Goal: Information Seeking & Learning: Check status

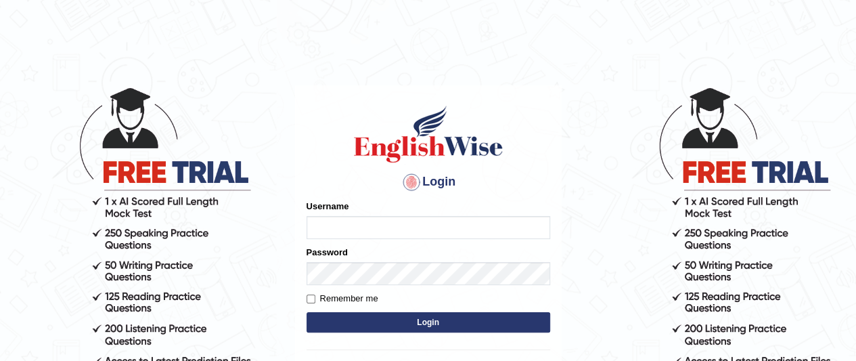
click at [388, 235] on input "Username" at bounding box center [428, 227] width 244 height 23
type input "arooj"
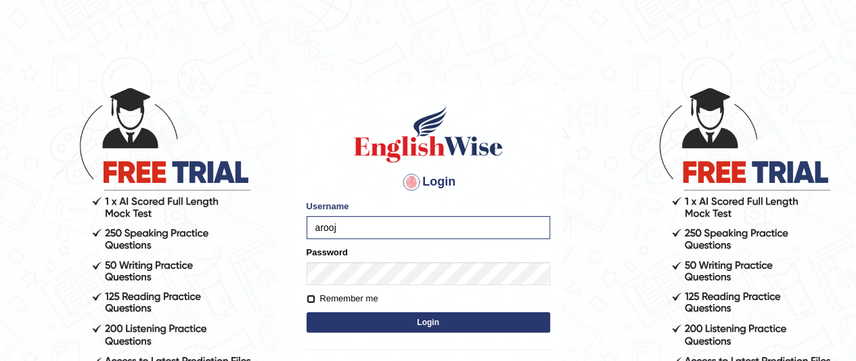
click at [311, 294] on input "Remember me" at bounding box center [310, 298] width 9 height 9
checkbox input "true"
click at [417, 318] on button "Login" at bounding box center [428, 322] width 244 height 20
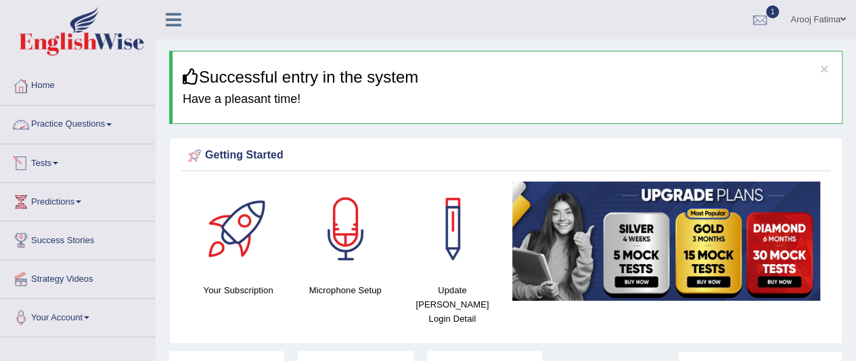
click at [61, 164] on link "Tests" at bounding box center [78, 161] width 154 height 34
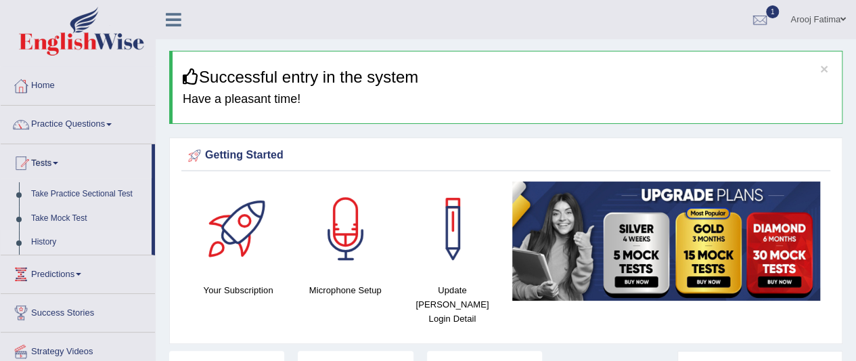
click at [47, 235] on link "History" at bounding box center [88, 242] width 126 height 24
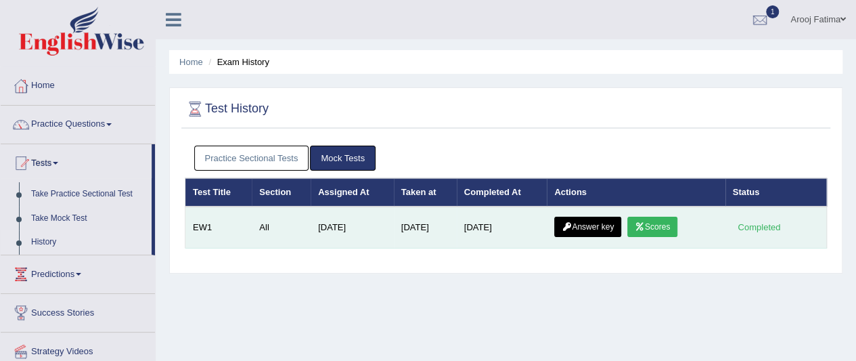
click at [645, 223] on icon at bounding box center [639, 227] width 10 height 8
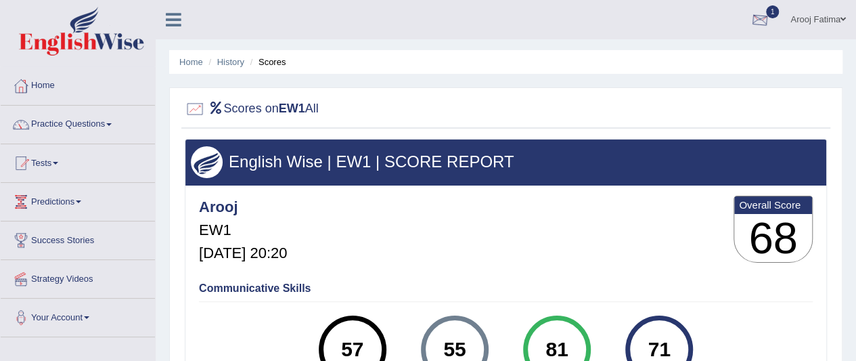
click at [755, 14] on div at bounding box center [759, 20] width 20 height 20
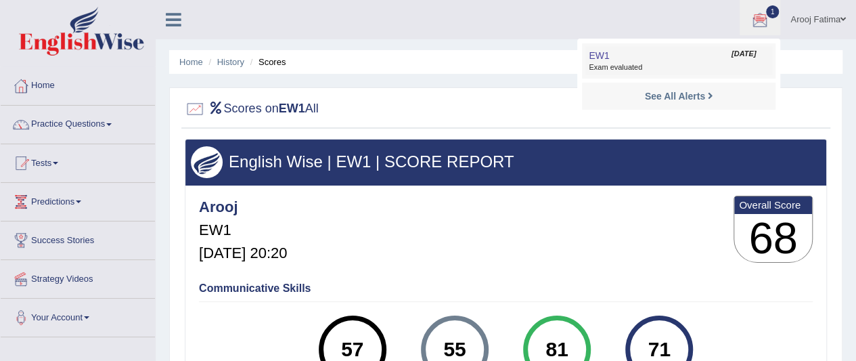
click at [597, 65] on span "Exam evaluated" at bounding box center [678, 67] width 180 height 11
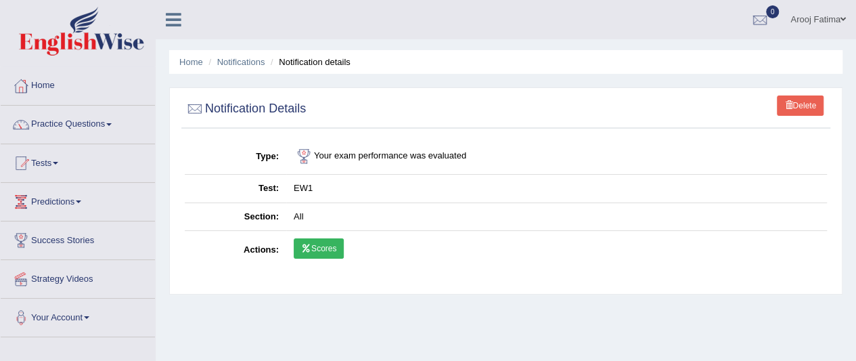
click at [325, 248] on link "Scores" at bounding box center [319, 248] width 50 height 20
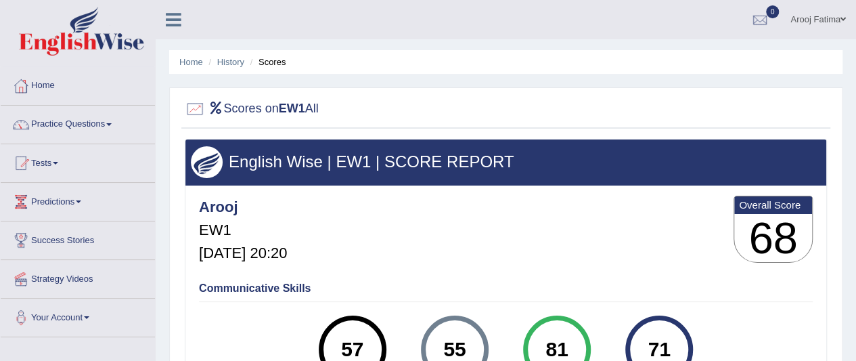
click at [60, 164] on link "Tests" at bounding box center [78, 161] width 154 height 34
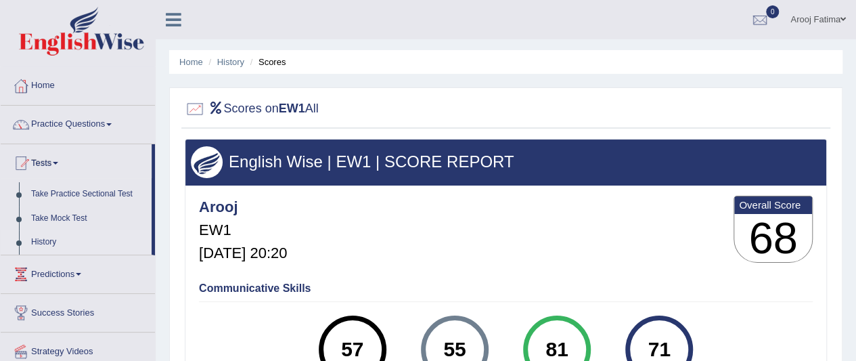
click at [41, 243] on link "History" at bounding box center [88, 242] width 126 height 24
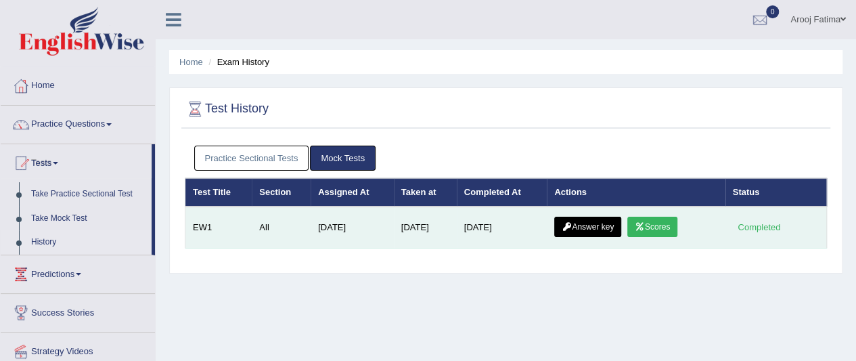
click at [605, 223] on link "Answer key" at bounding box center [587, 226] width 67 height 20
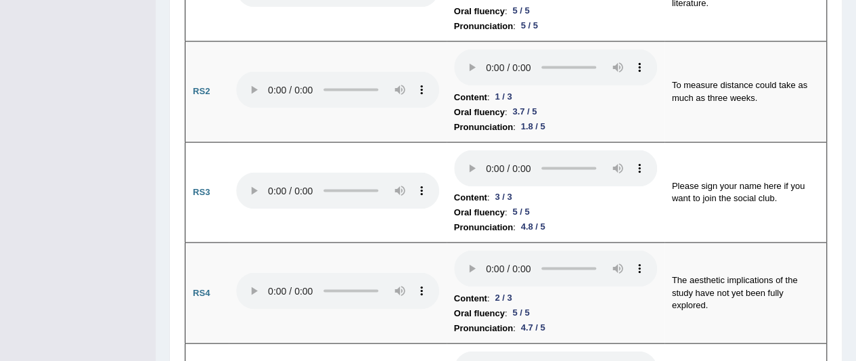
scroll to position [1315, 0]
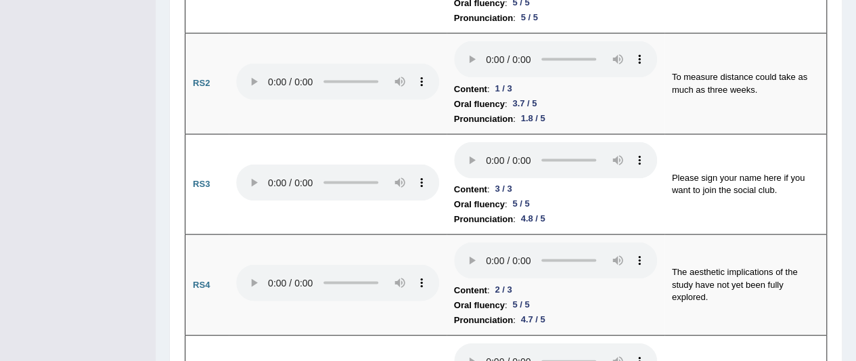
drag, startPoint x: 860, startPoint y: 16, endPoint x: 858, endPoint y: 95, distance: 78.5
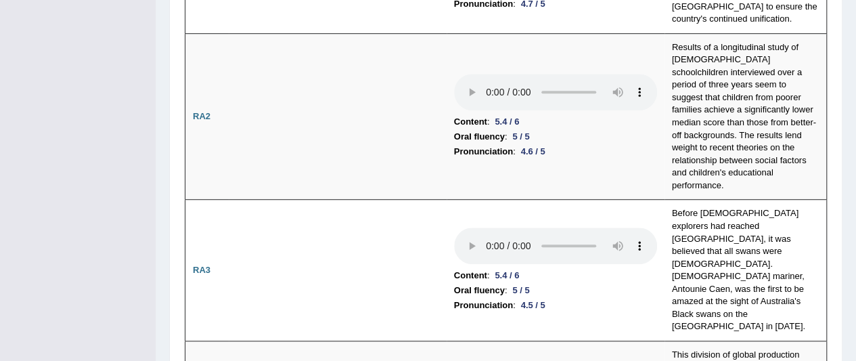
scroll to position [0, 0]
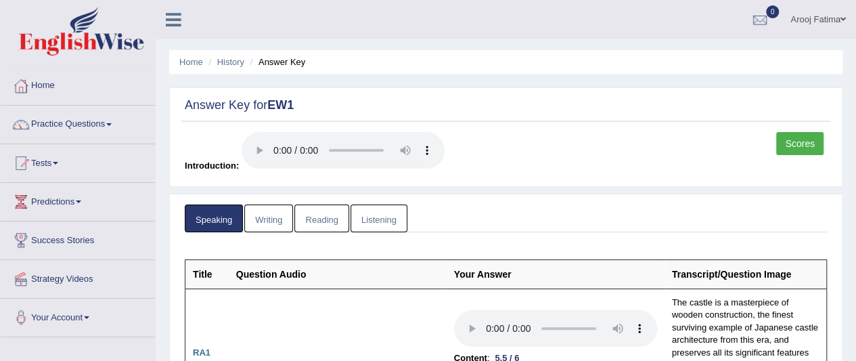
click at [279, 218] on link "Writing" at bounding box center [268, 218] width 49 height 28
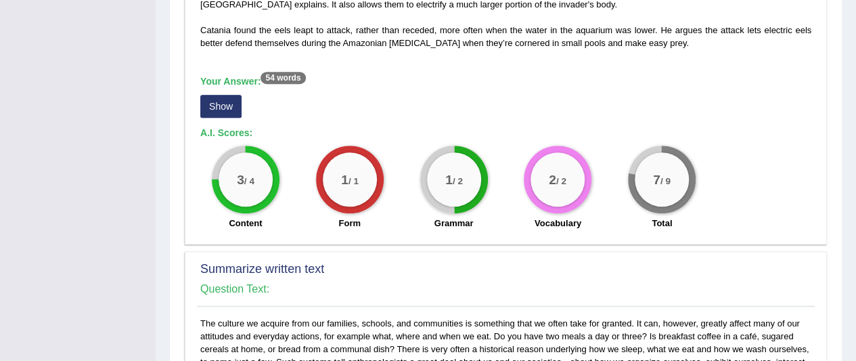
scroll to position [524, 0]
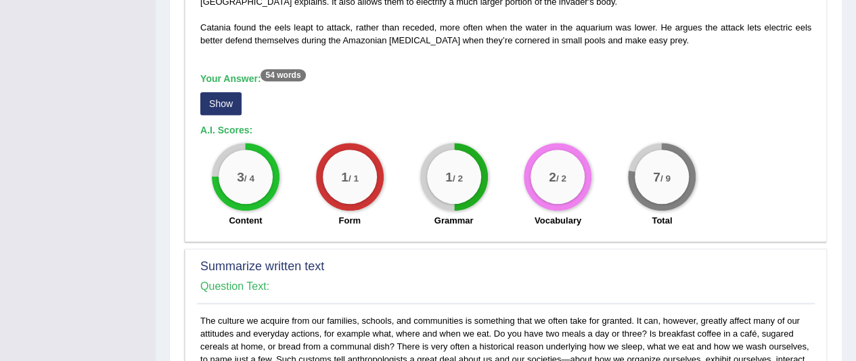
click at [283, 65] on div "On a field trip to the Amazon in 1807, 19th-century explorer Alexander von Humb…" at bounding box center [506, 17] width 618 height 433
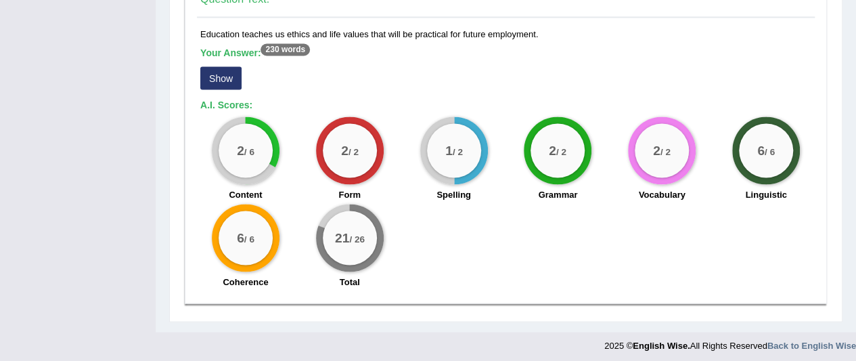
scroll to position [1213, 0]
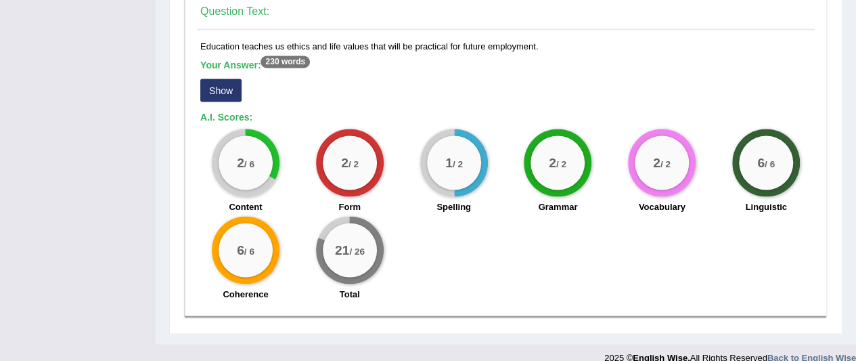
drag, startPoint x: 843, startPoint y: 338, endPoint x: 863, endPoint y: 331, distance: 21.4
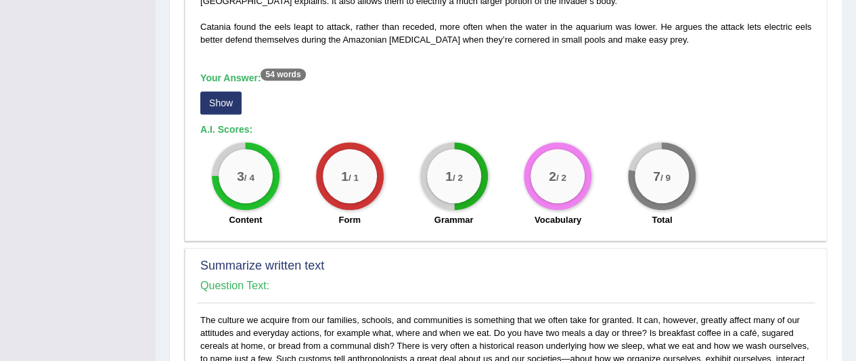
scroll to position [520, 0]
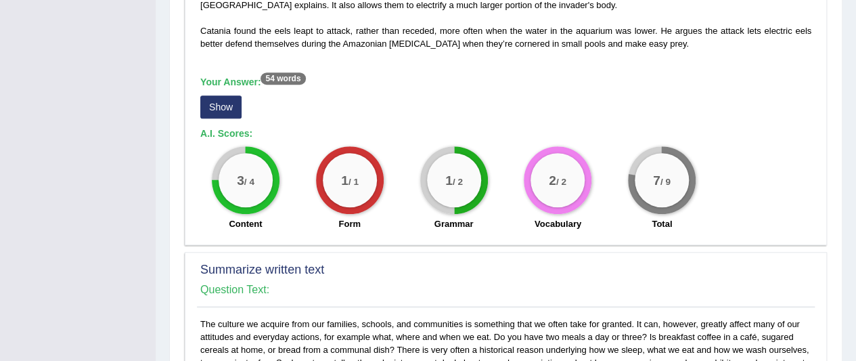
click at [223, 99] on button "Show" at bounding box center [220, 106] width 41 height 23
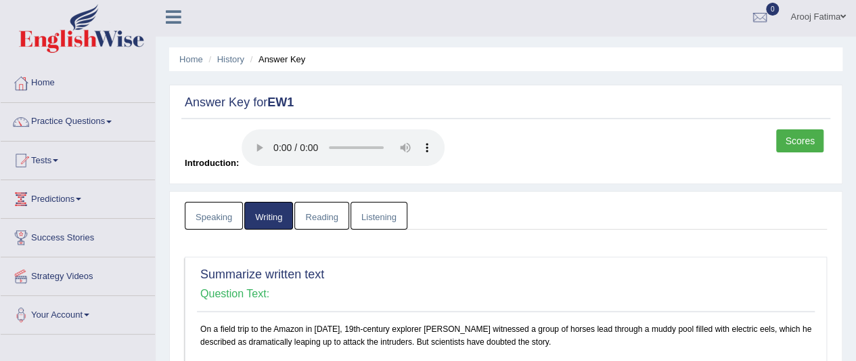
scroll to position [0, 0]
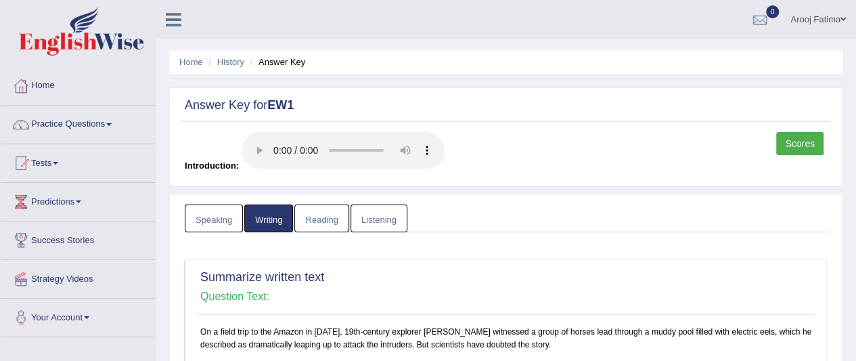
click at [317, 216] on link "Reading" at bounding box center [321, 218] width 54 height 28
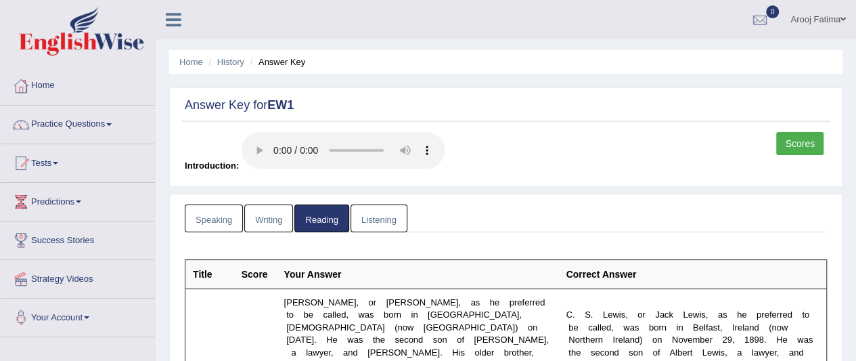
click at [377, 212] on link "Listening" at bounding box center [378, 218] width 57 height 28
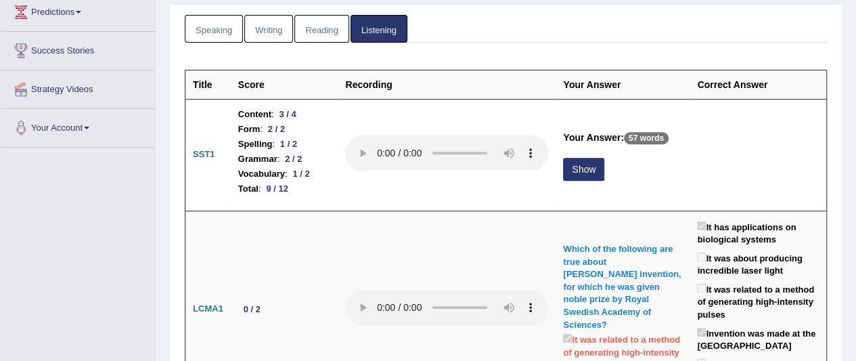
scroll to position [196, 0]
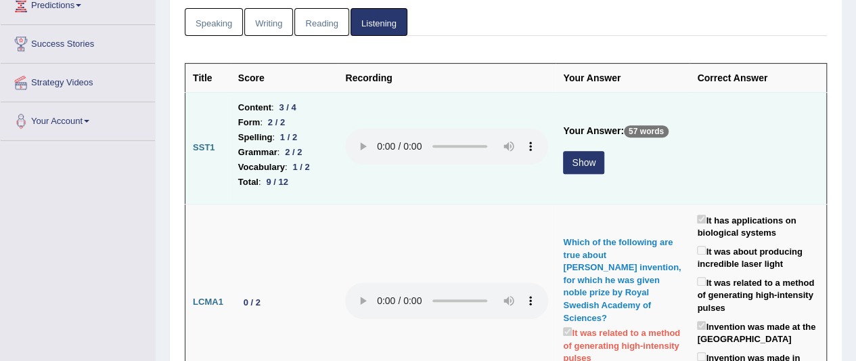
click at [563, 154] on button "Show" at bounding box center [583, 162] width 41 height 23
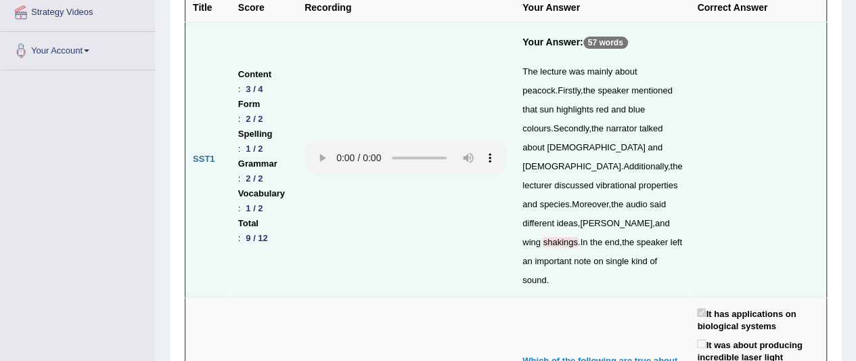
scroll to position [0, 0]
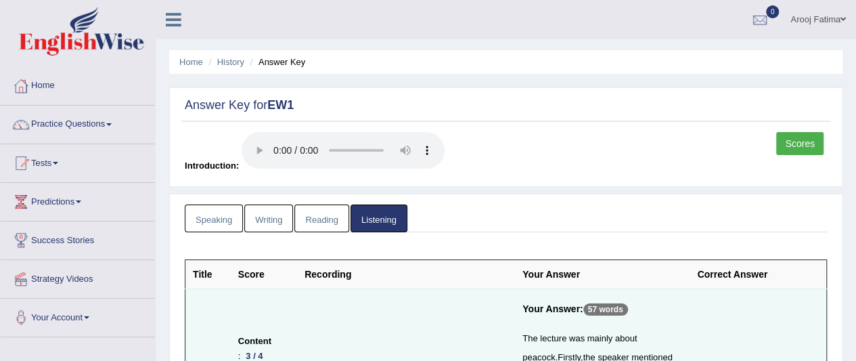
click at [212, 218] on link "Speaking" at bounding box center [214, 218] width 58 height 28
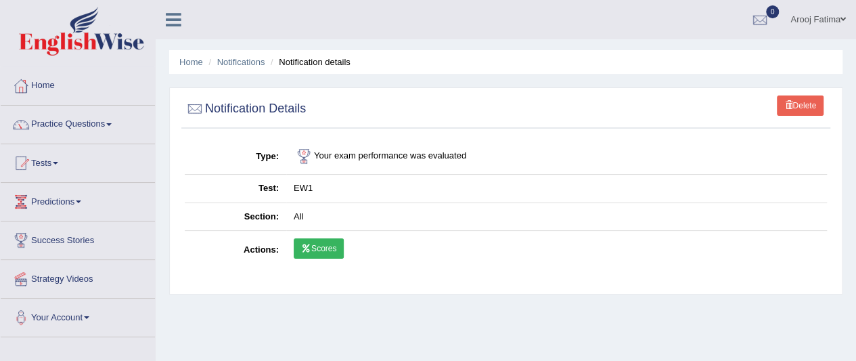
drag, startPoint x: 314, startPoint y: 319, endPoint x: 321, endPoint y: 317, distance: 7.1
click at [321, 317] on div "Home Notifications Notification details Delete Notification Details Type Your e…" at bounding box center [506, 338] width 700 height 676
click at [321, 318] on div "Home Notifications Notification details Delete Notification Details Type Your e…" at bounding box center [506, 338] width 700 height 676
